Goal: Find specific page/section: Find specific page/section

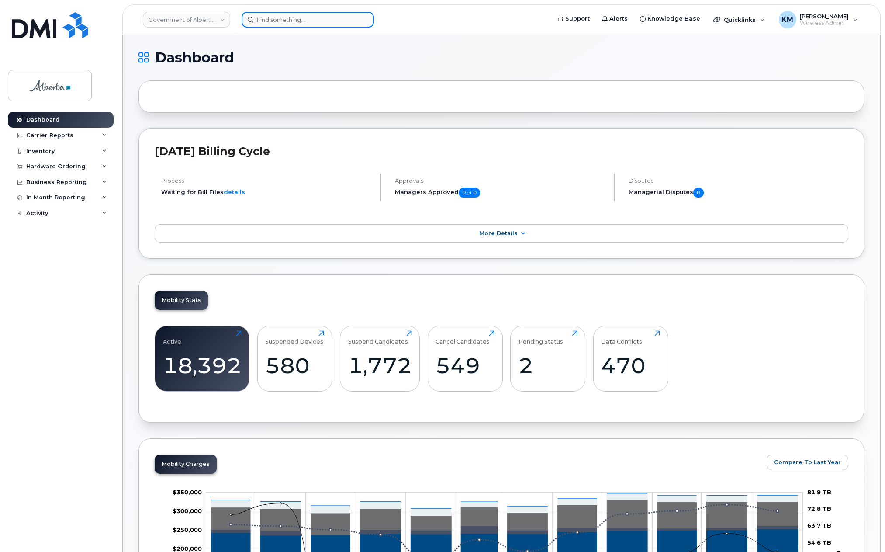
click at [264, 21] on input at bounding box center [308, 20] width 132 height 16
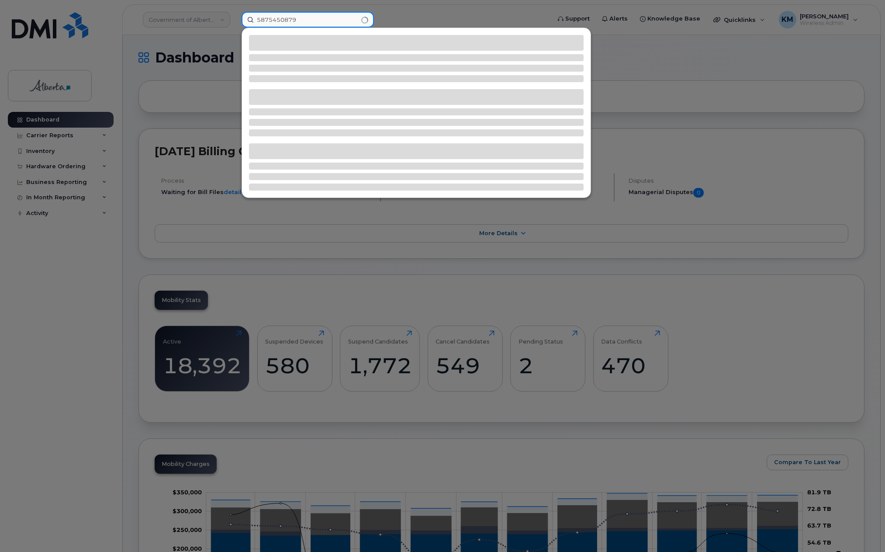
type input "5875450879"
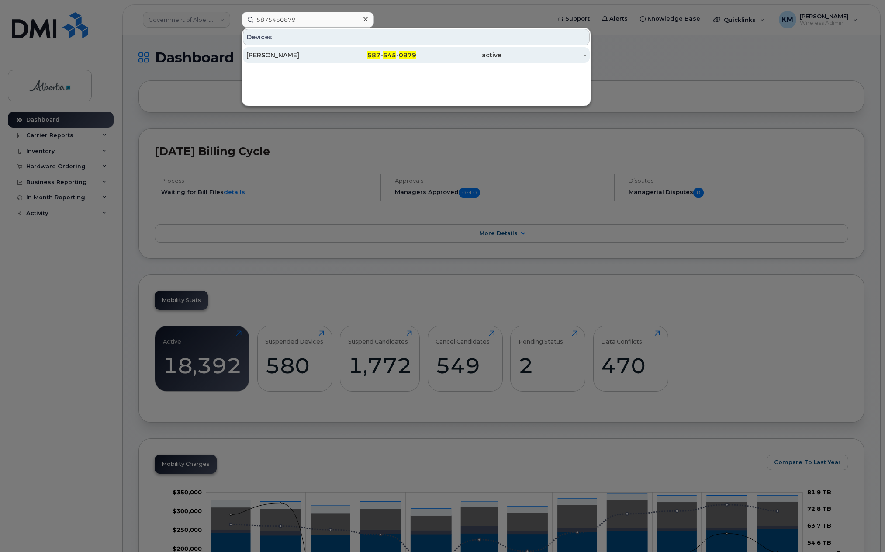
click at [279, 56] on div "[PERSON_NAME]" at bounding box center [288, 55] width 85 height 9
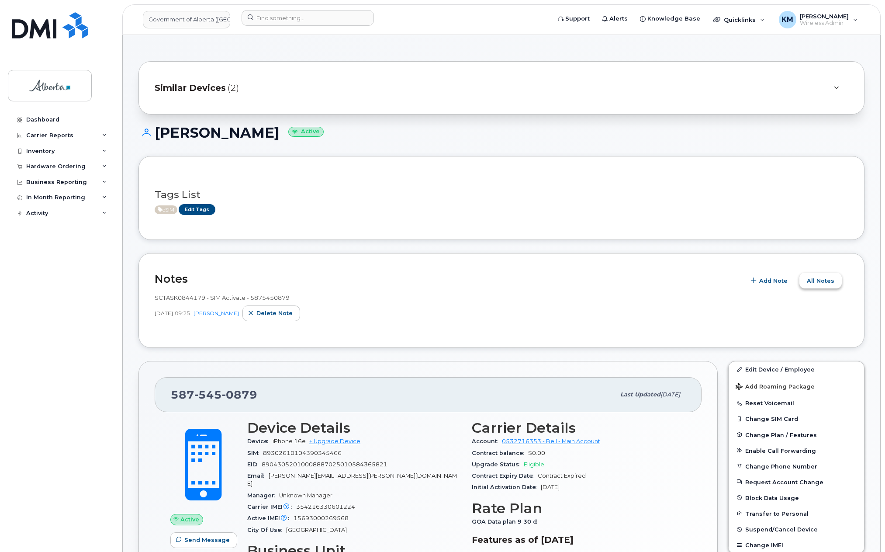
click at [833, 281] on span "All Notes" at bounding box center [821, 281] width 28 height 8
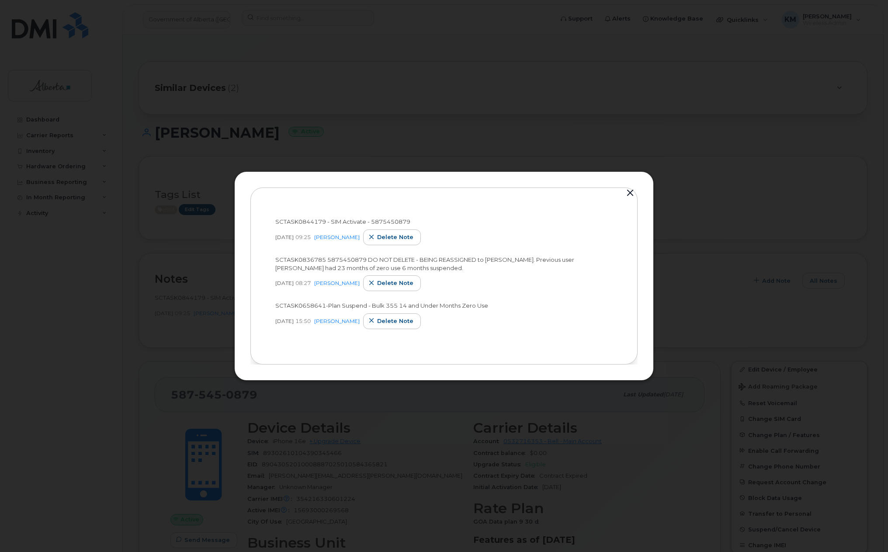
click at [630, 188] on button "button" at bounding box center [629, 193] width 13 height 12
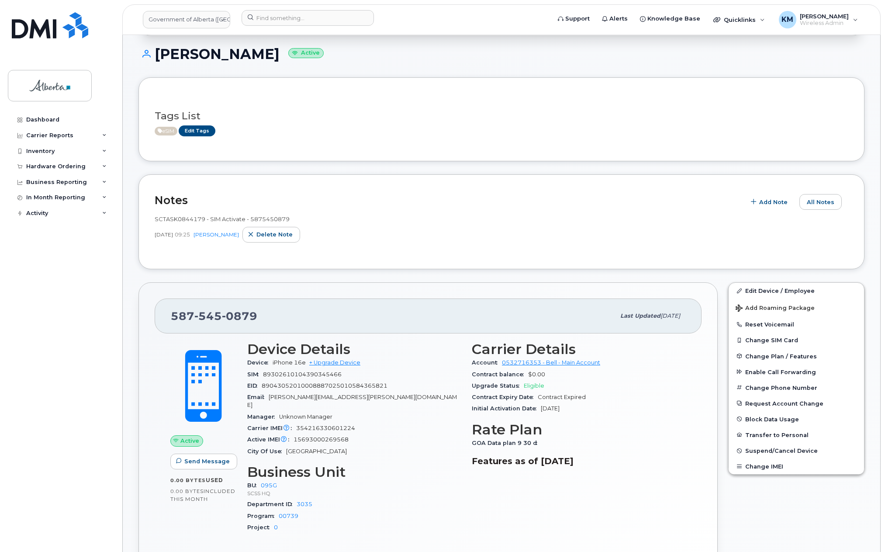
scroll to position [87, 0]
